Goal: Use online tool/utility: Use online tool/utility

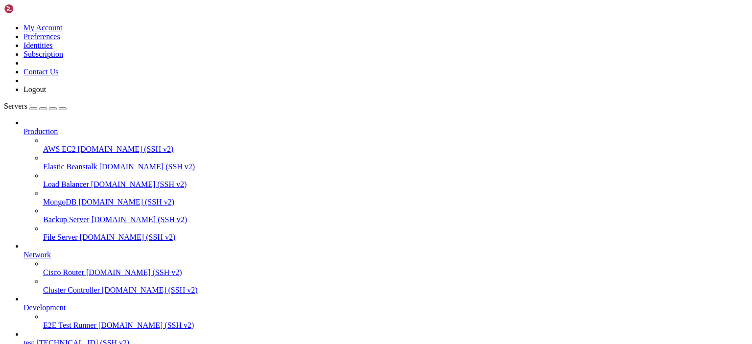
scroll to position [125, 0]
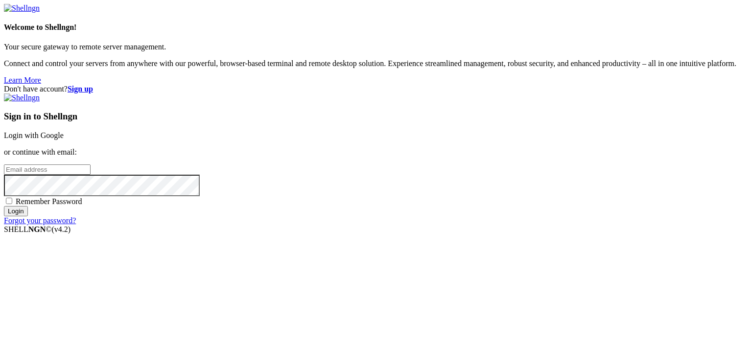
click at [64, 131] on link "Login with Google" at bounding box center [34, 135] width 60 height 8
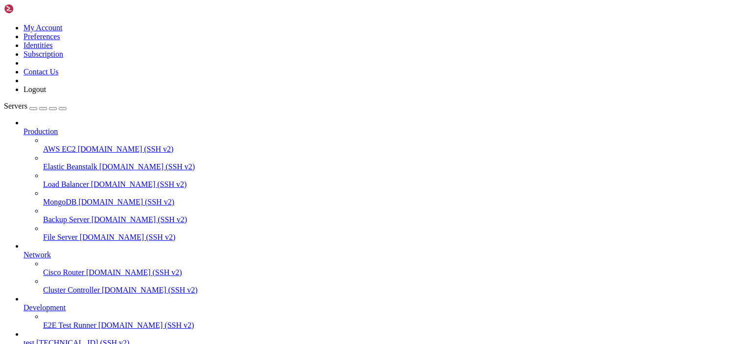
scroll to position [125, 0]
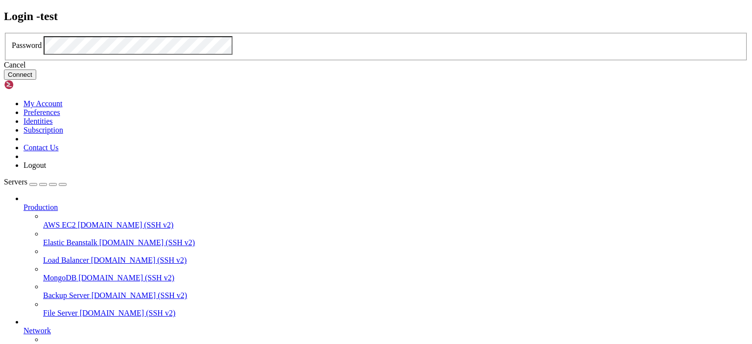
click at [36, 80] on button "Connect" at bounding box center [20, 74] width 32 height 10
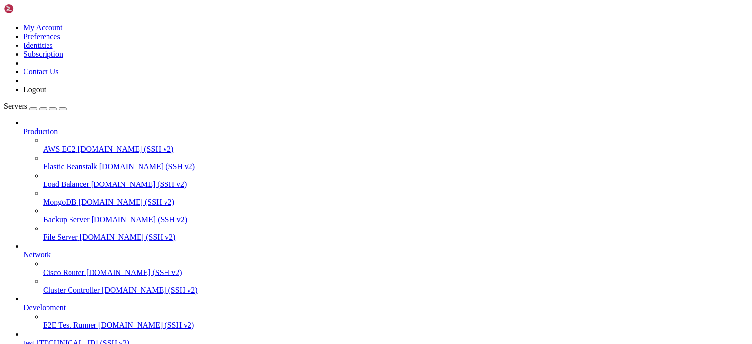
scroll to position [208, 0]
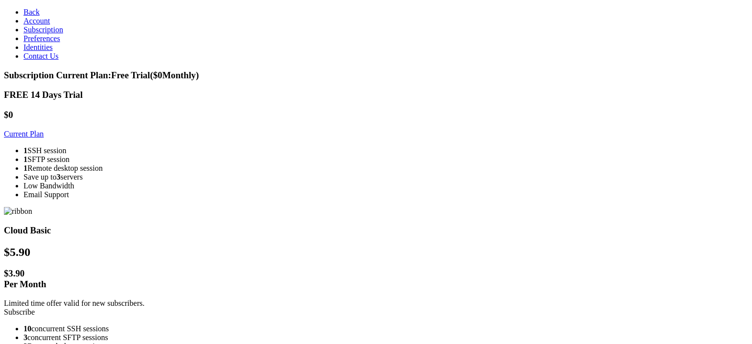
click at [44, 130] on link "Current Plan" at bounding box center [24, 134] width 40 height 8
click at [44, 135] on link "Current Plan" at bounding box center [24, 134] width 40 height 8
click at [34, 9] on link "Back" at bounding box center [31, 12] width 16 height 8
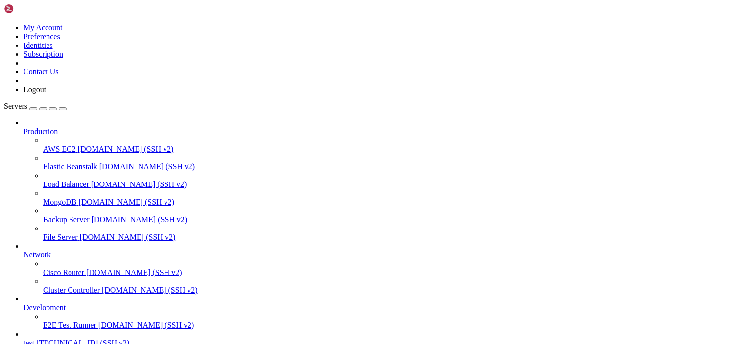
scroll to position [449, 0]
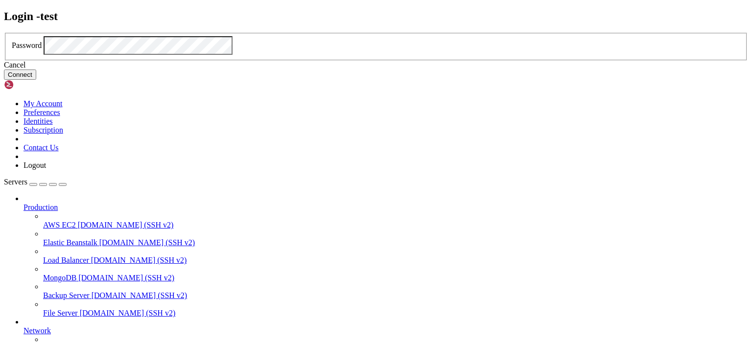
click at [36, 80] on button "Connect" at bounding box center [20, 74] width 32 height 10
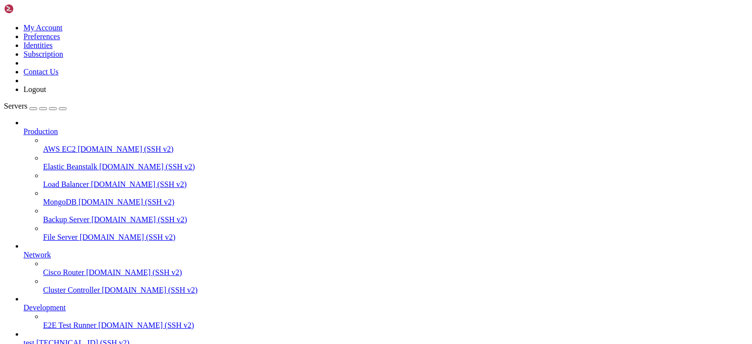
scroll to position [890, 0]
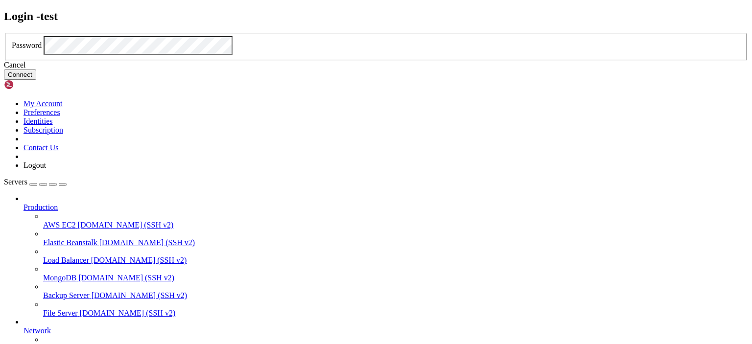
click at [36, 80] on button "Connect" at bounding box center [20, 74] width 32 height 10
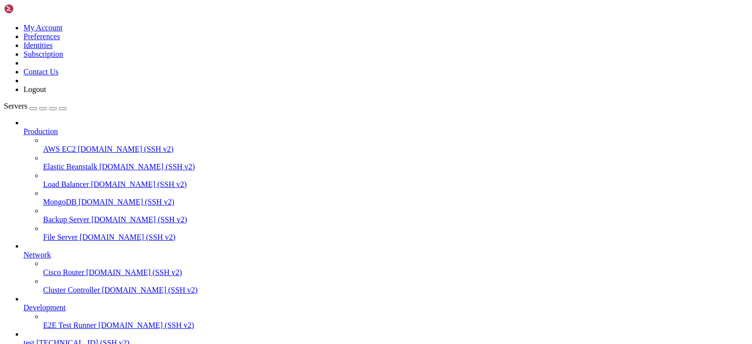
scroll to position [1006, 0]
click at [4, 23] on icon at bounding box center [4, 23] width 0 height 0
click at [46, 93] on link "Logout" at bounding box center [34, 89] width 23 height 8
